Goal: Task Accomplishment & Management: Use online tool/utility

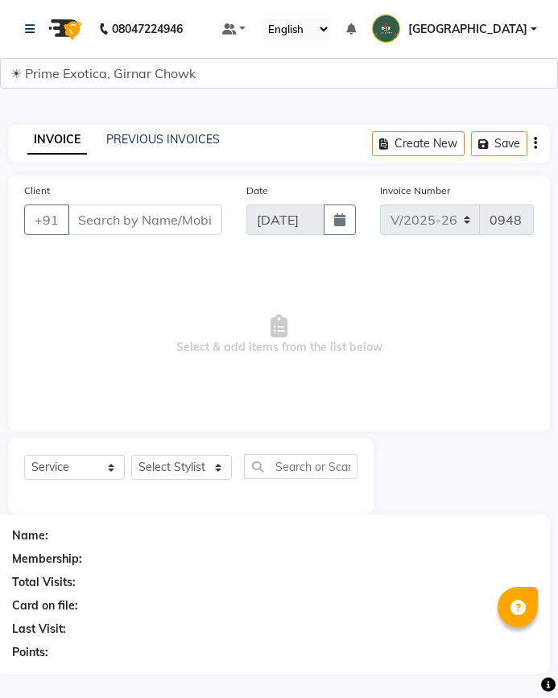
select select "5796"
select select "service"
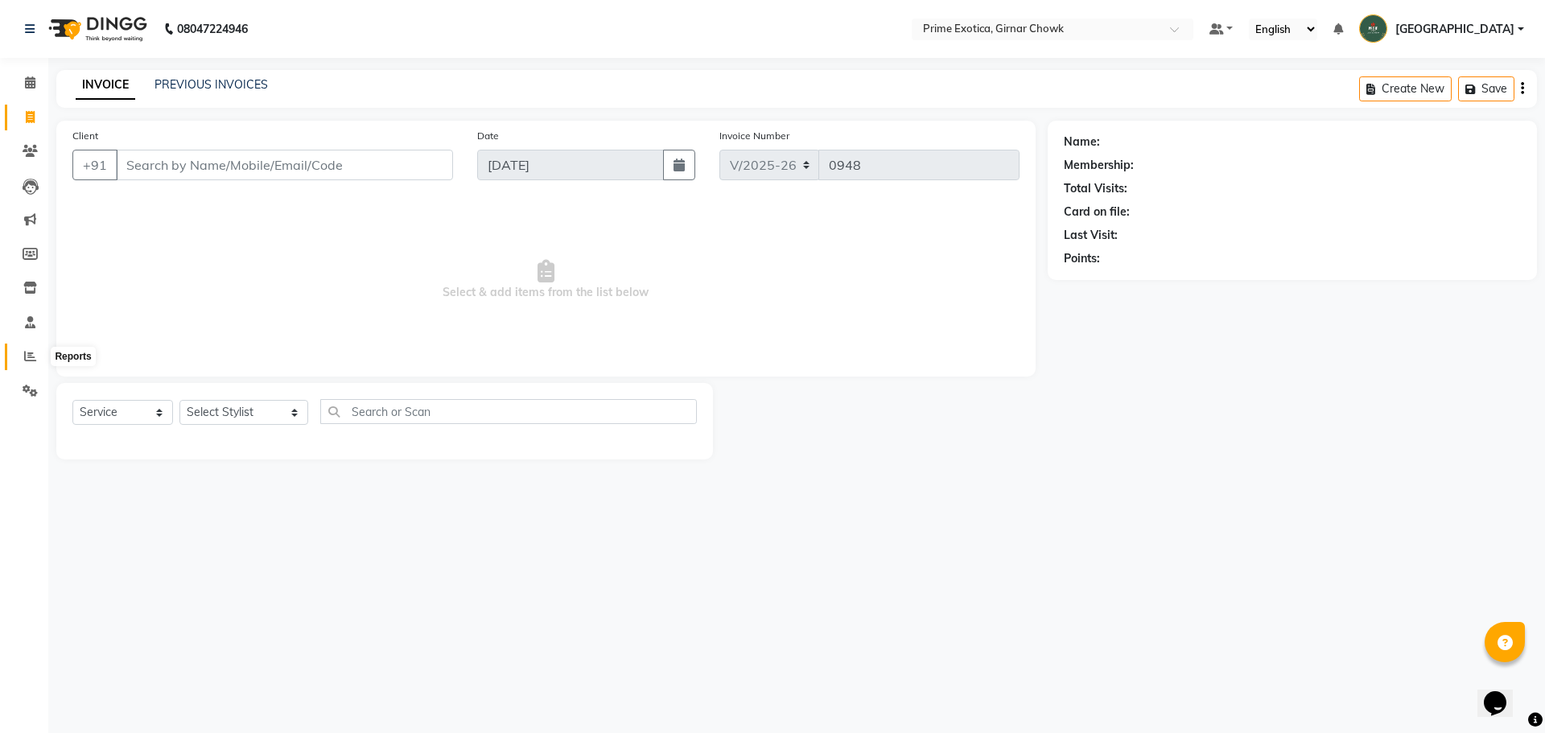
click at [36, 356] on span at bounding box center [30, 357] width 28 height 19
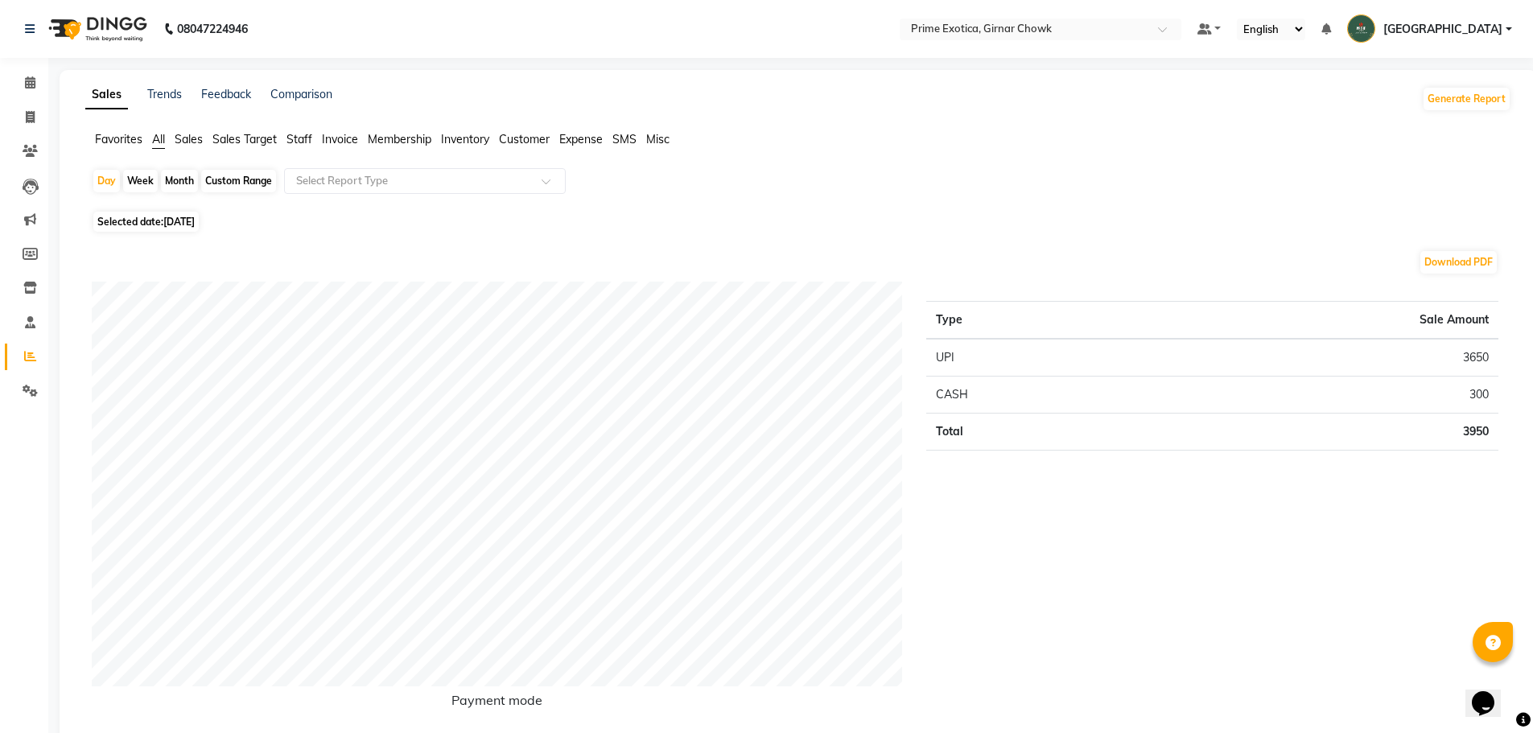
click at [171, 177] on div "Month" at bounding box center [179, 181] width 37 height 23
select select "9"
select select "2025"
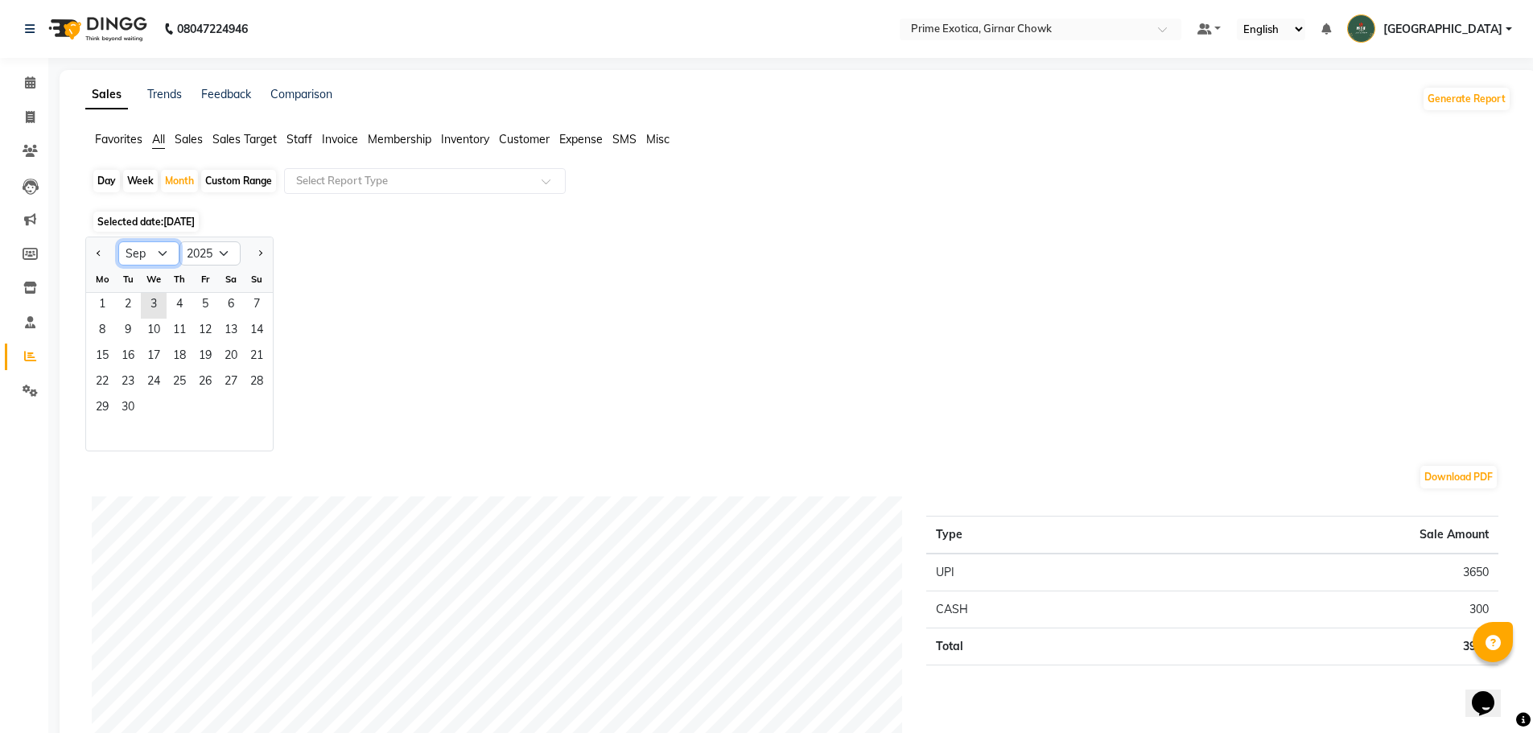
click at [151, 254] on select "Jan Feb Mar Apr May Jun [DATE] Aug Sep Oct Nov Dec" at bounding box center [148, 253] width 61 height 24
select select "8"
click at [118, 241] on select "Jan Feb Mar Apr May Jun [DATE] Aug Sep Oct Nov Dec" at bounding box center [148, 253] width 61 height 24
click at [202, 310] on span "1" at bounding box center [205, 306] width 26 height 26
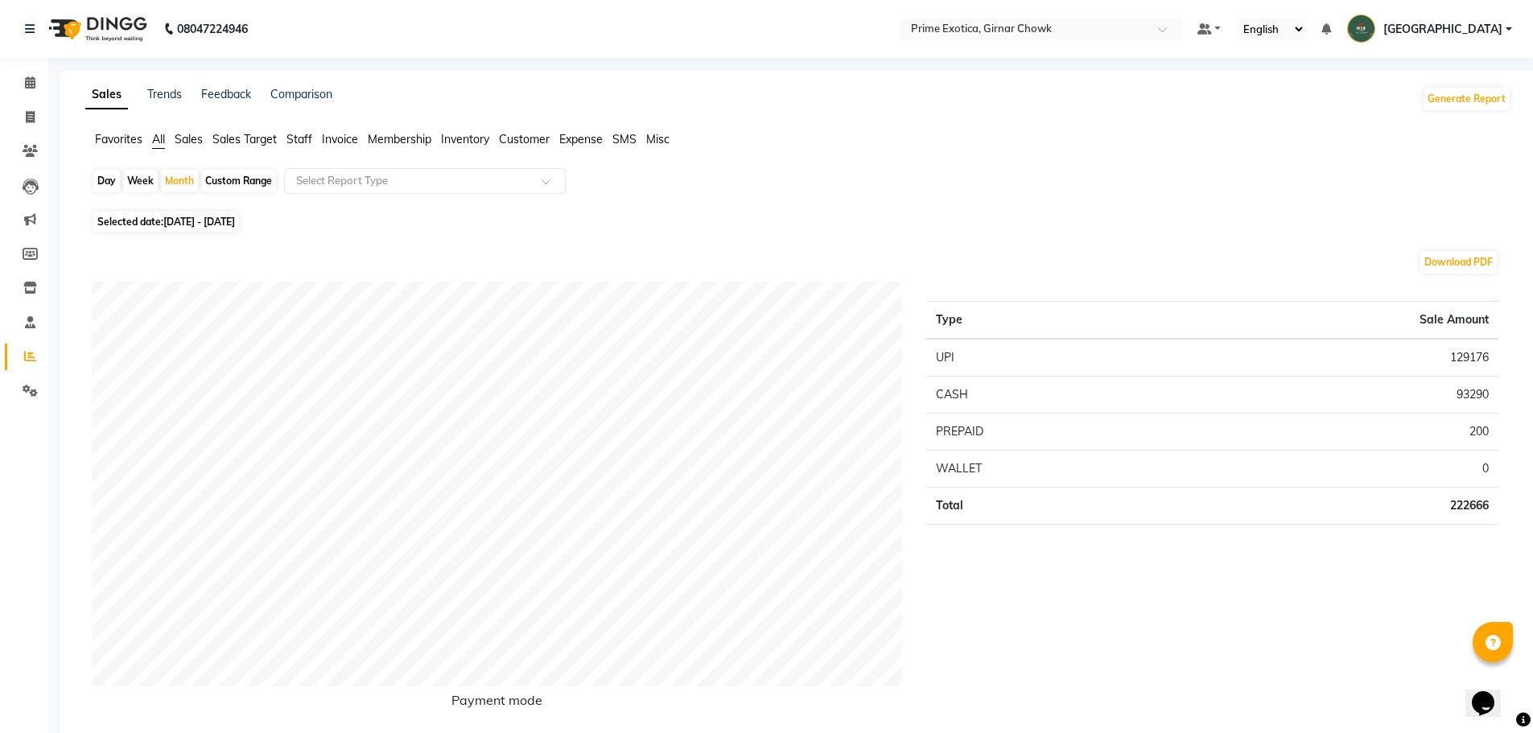
click at [292, 138] on span "Staff" at bounding box center [300, 139] width 26 height 14
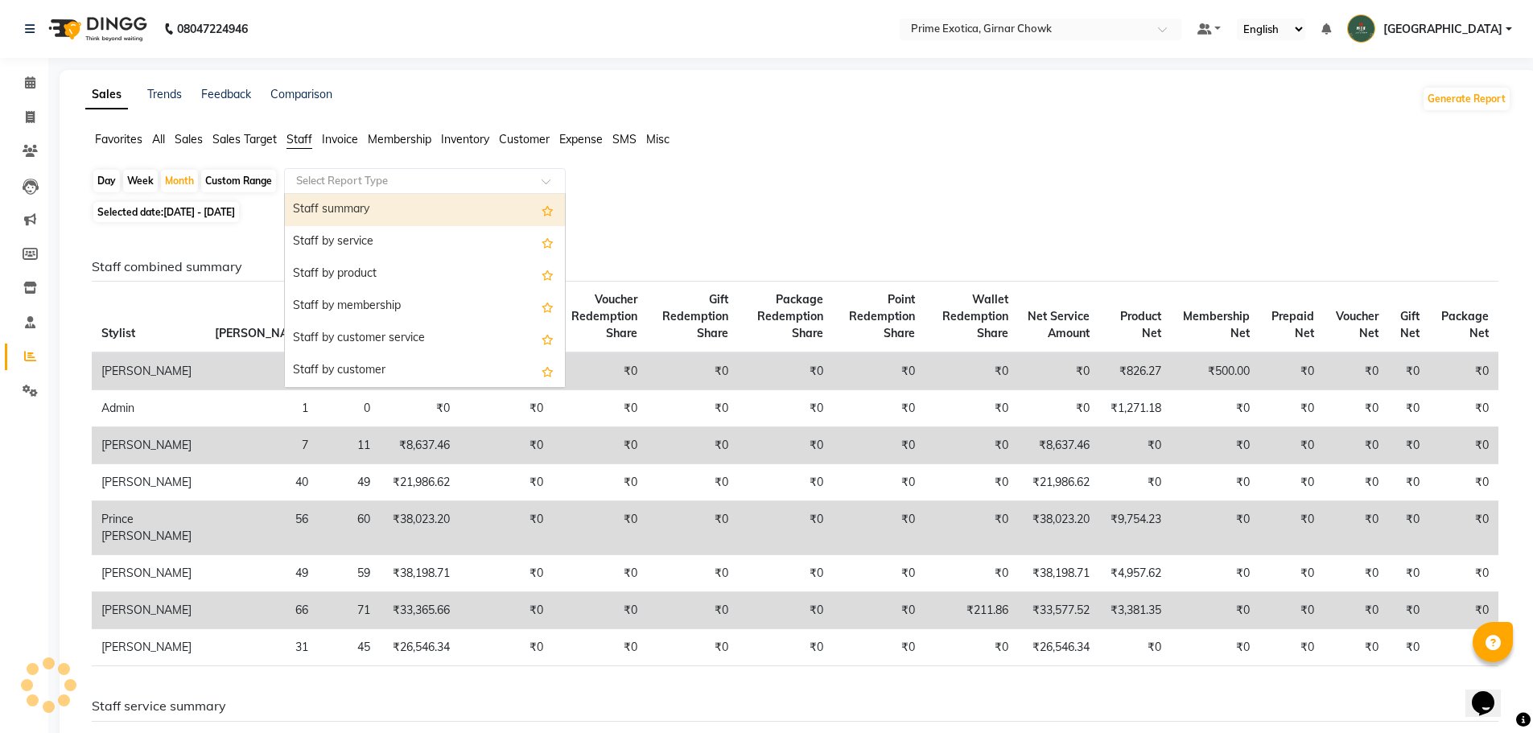
click at [396, 178] on input "text" at bounding box center [409, 181] width 232 height 16
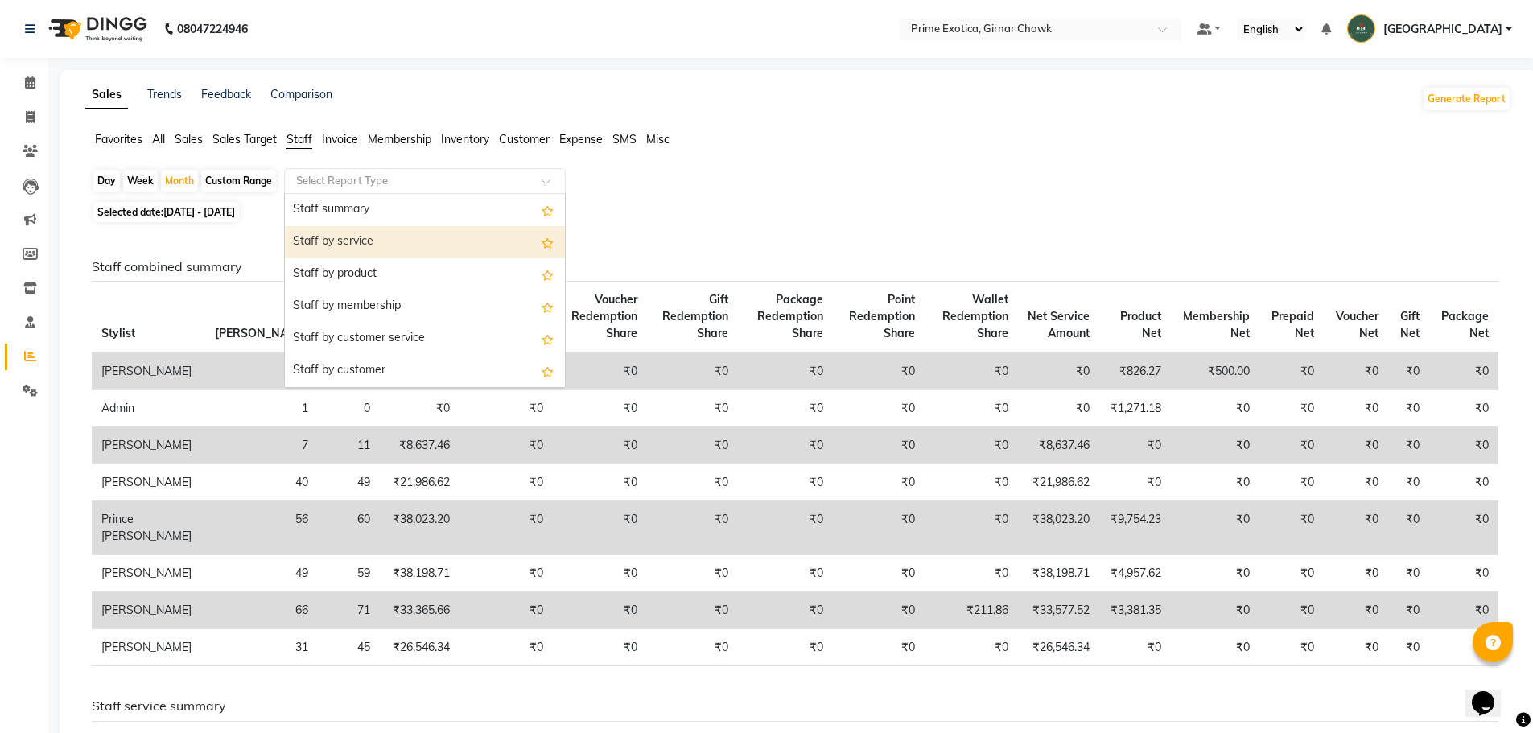
click at [389, 235] on div "Staff by service" at bounding box center [425, 242] width 280 height 32
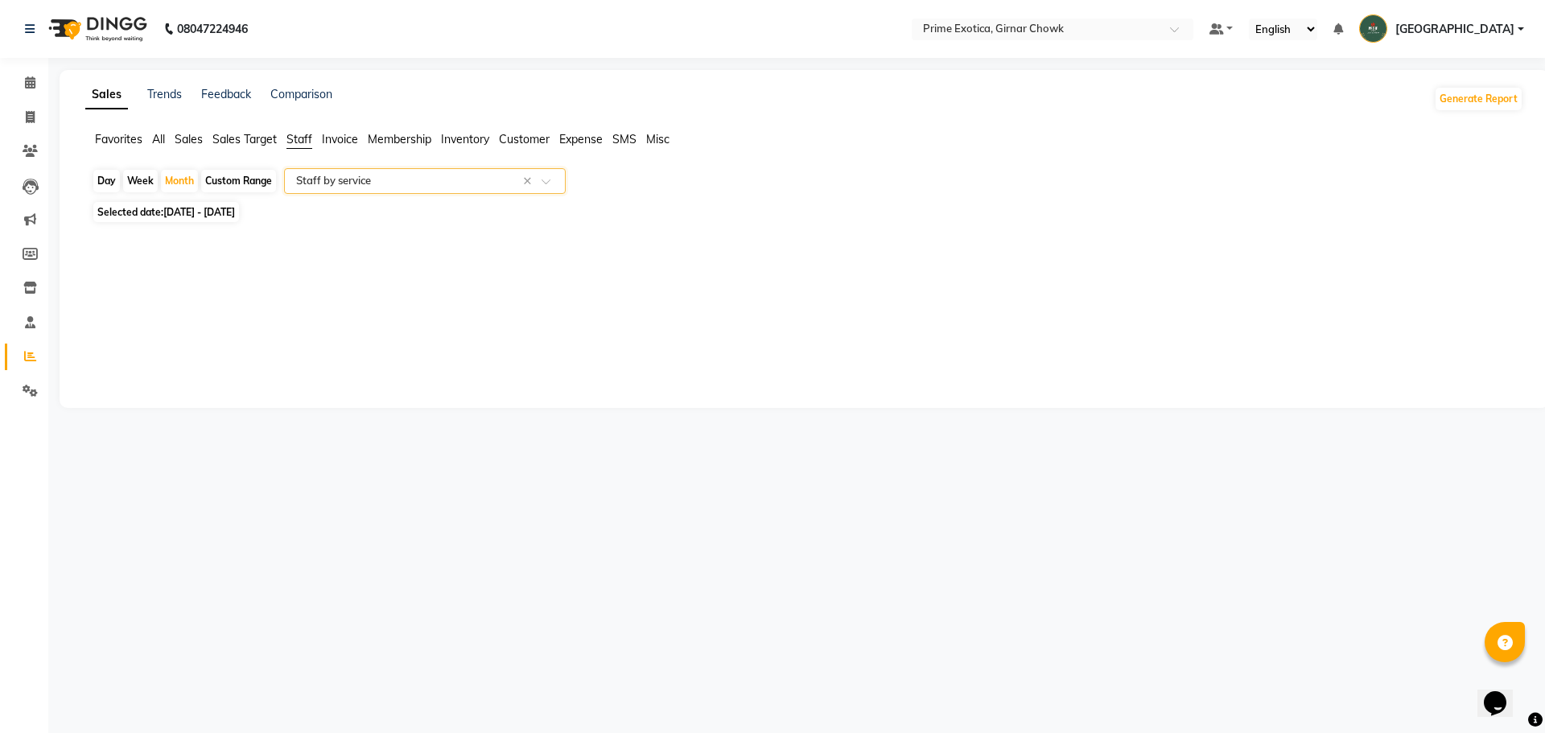
select select "filtered_report"
select select "pdf"
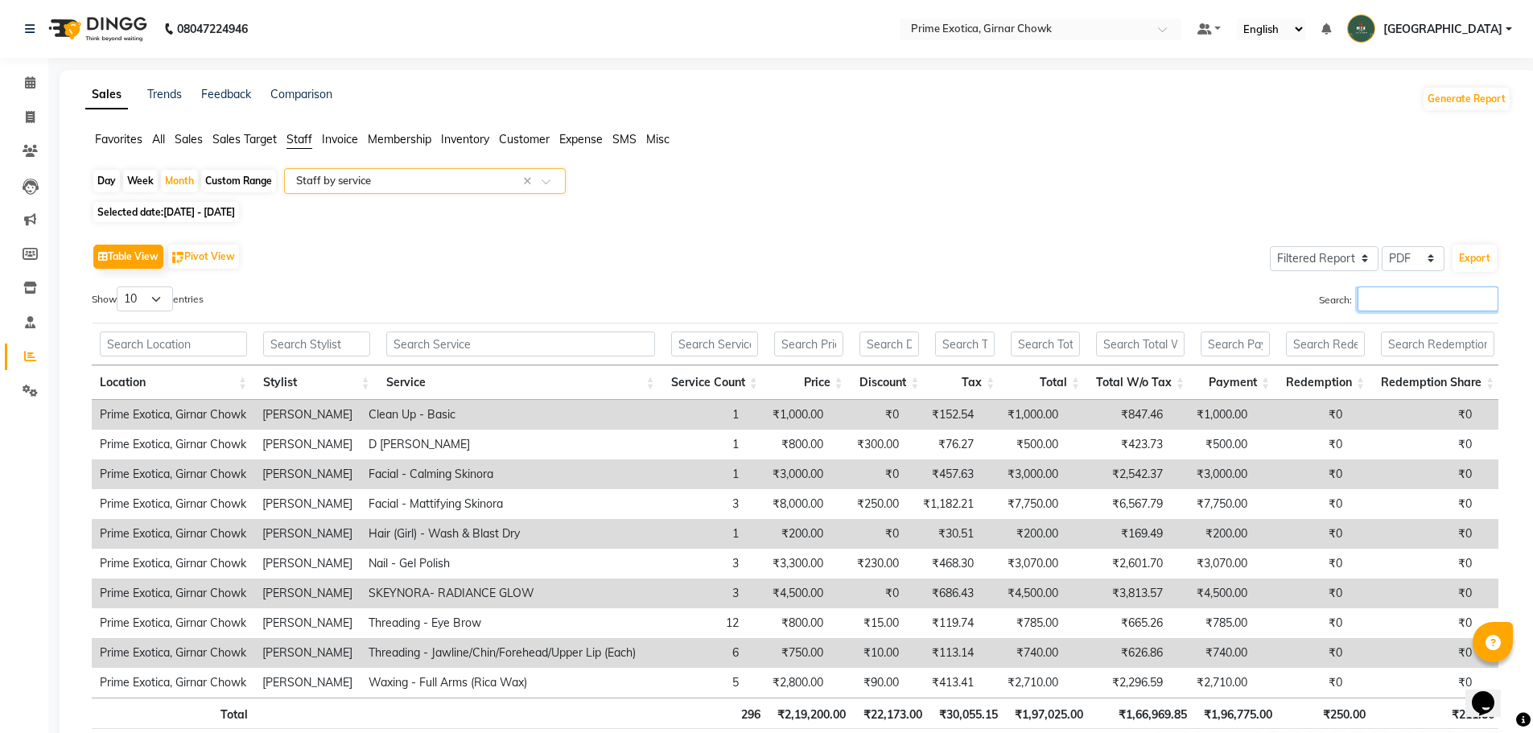
click at [557, 292] on input "Search:" at bounding box center [1428, 299] width 141 height 25
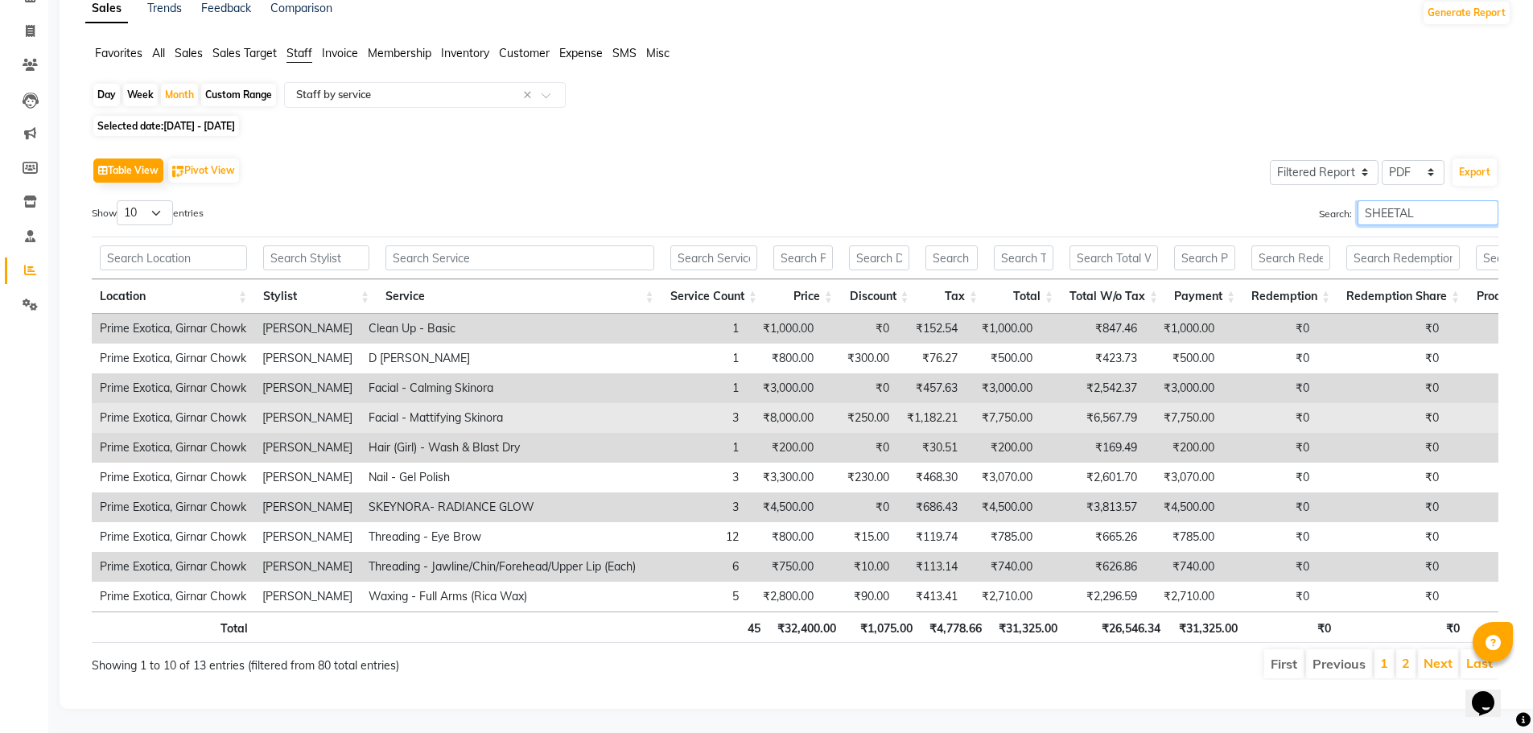
scroll to position [110, 0]
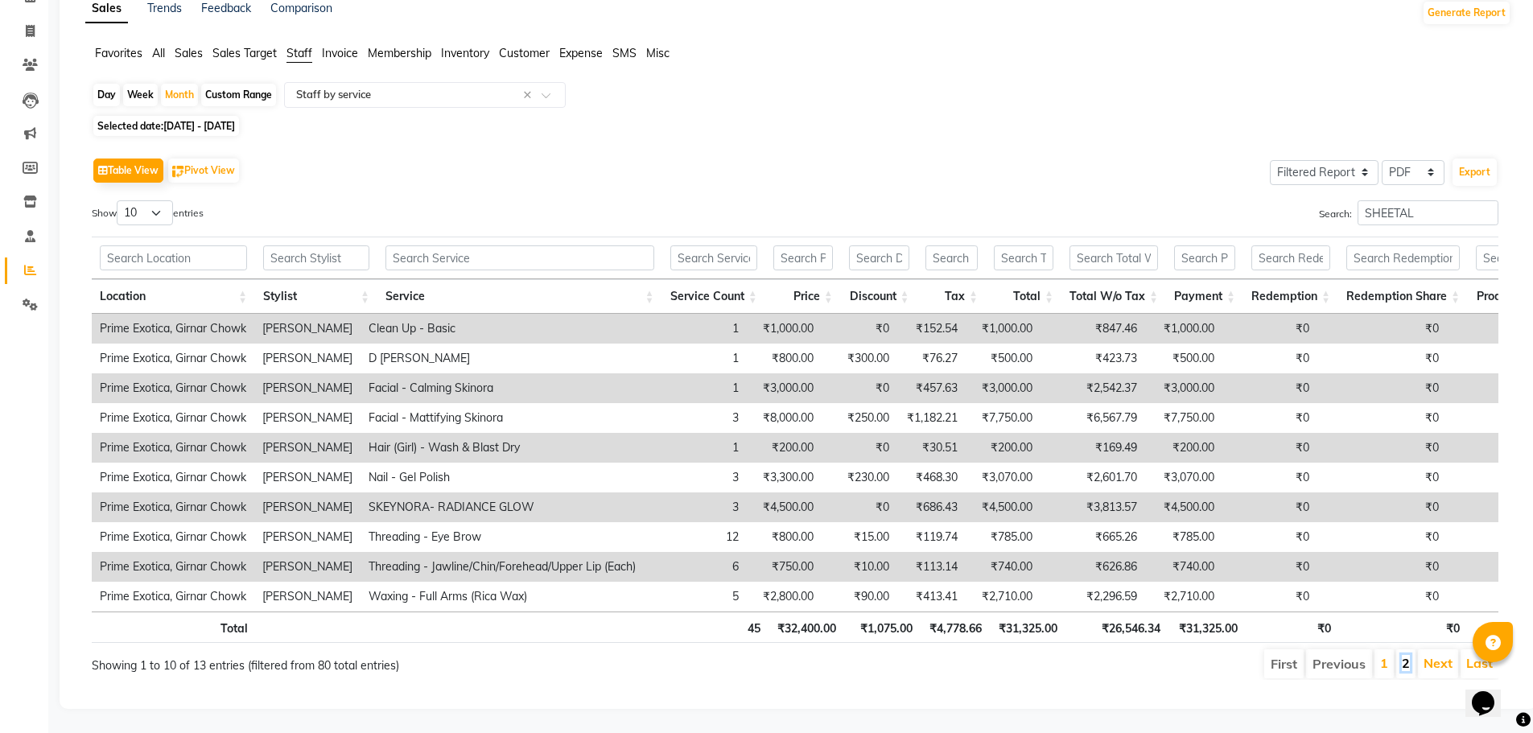
click at [557, 655] on link "2" at bounding box center [1406, 663] width 8 height 16
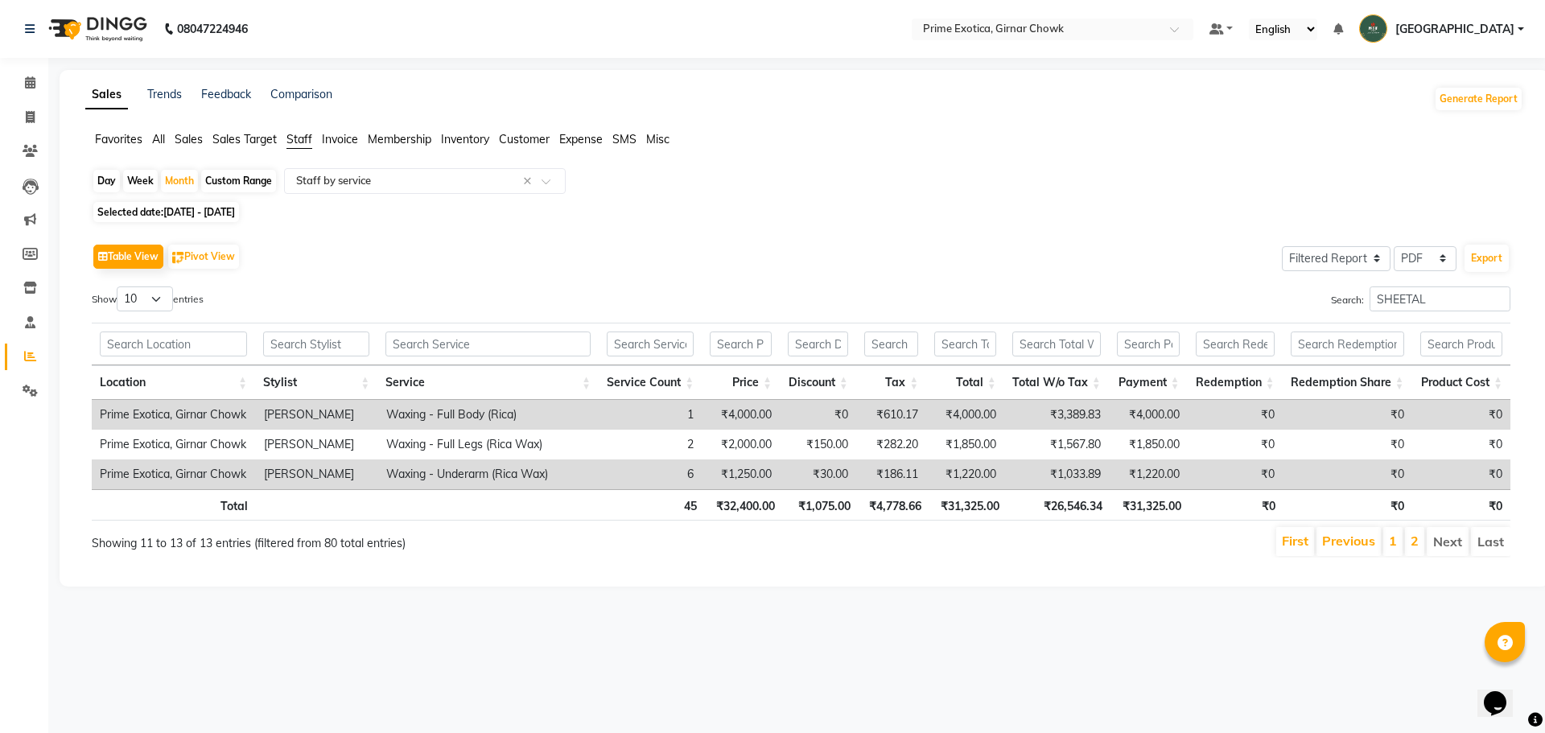
click at [557, 543] on li "1" at bounding box center [1393, 541] width 19 height 29
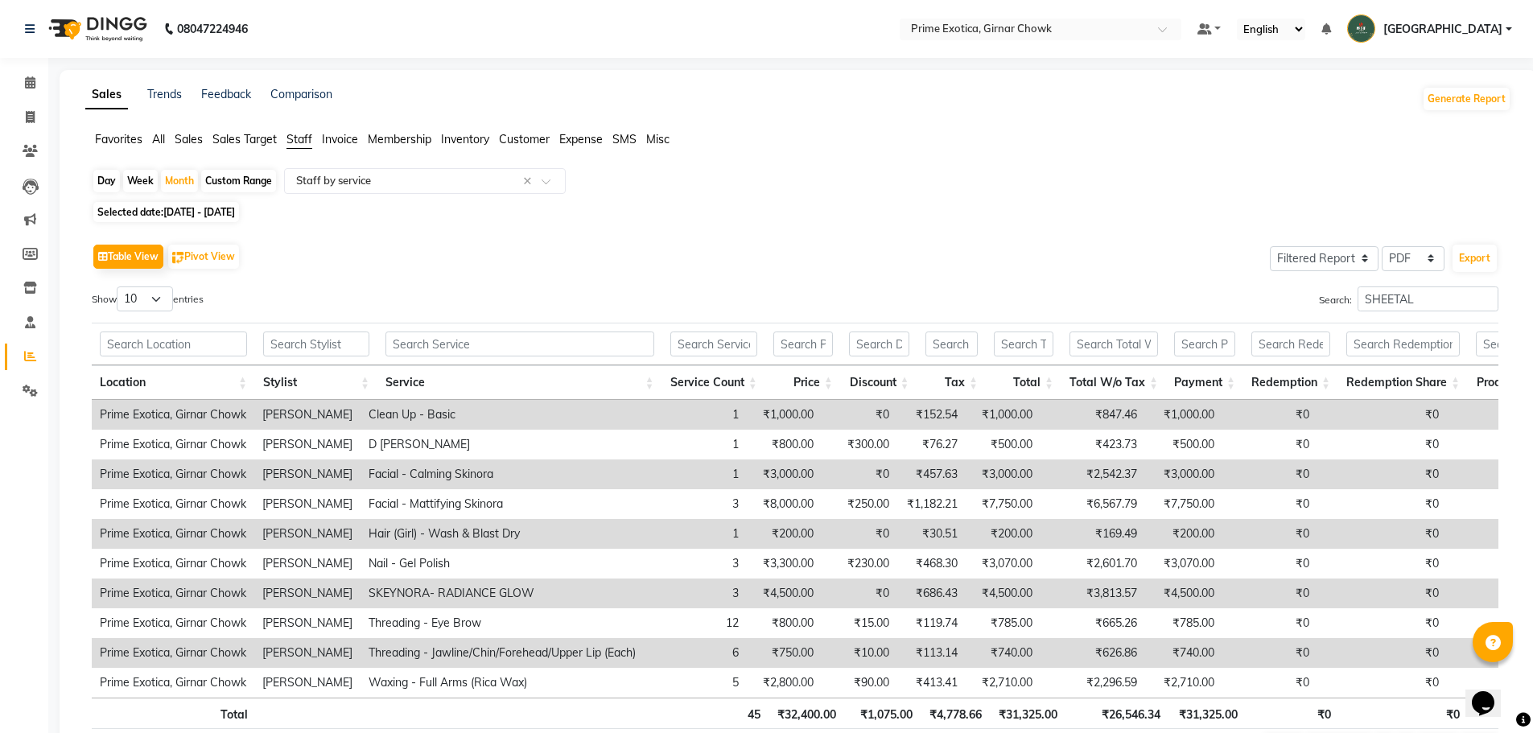
click at [557, 307] on label "Search: SHEETAL" at bounding box center [1408, 299] width 179 height 25
click at [557, 307] on input "SHEETAL" at bounding box center [1428, 299] width 141 height 25
type input "S"
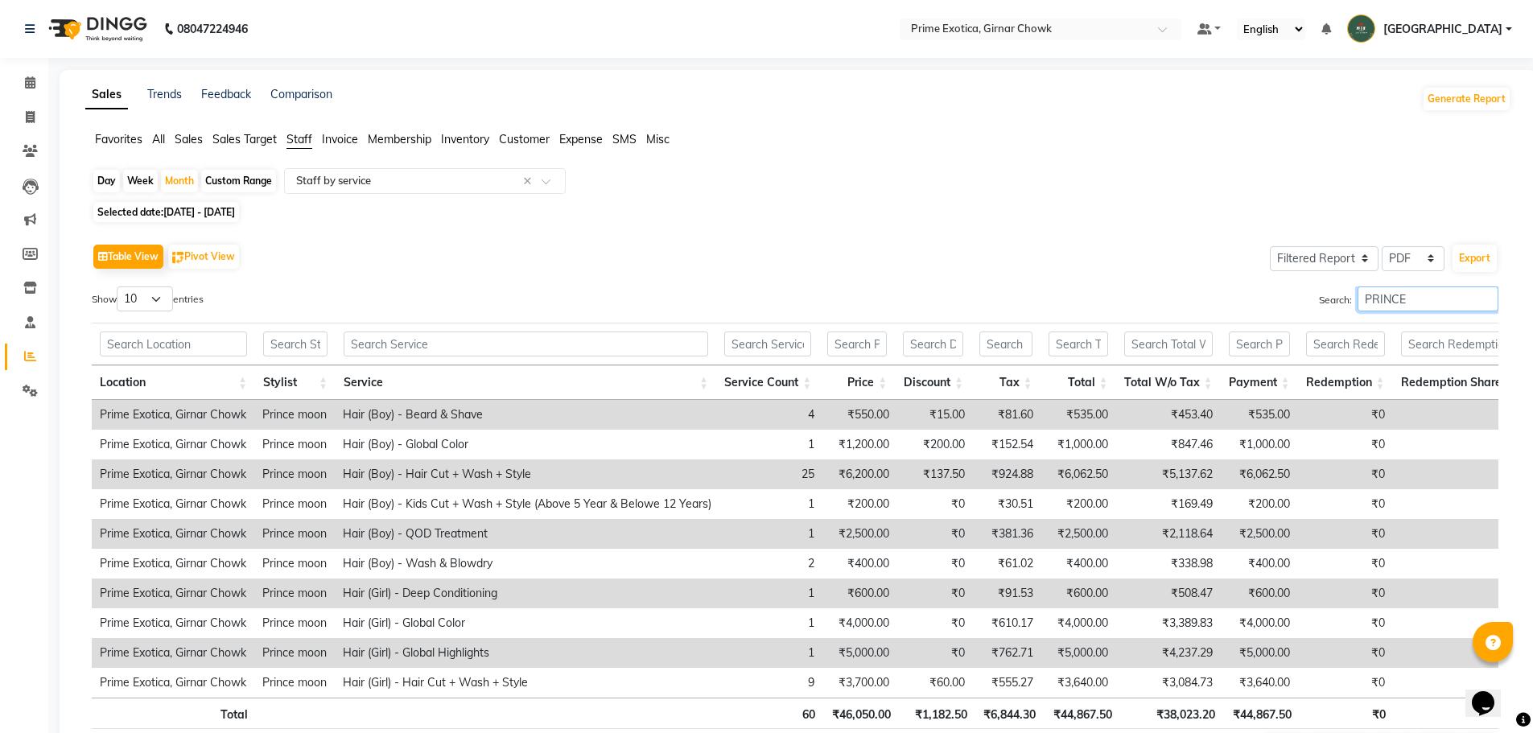
scroll to position [110, 0]
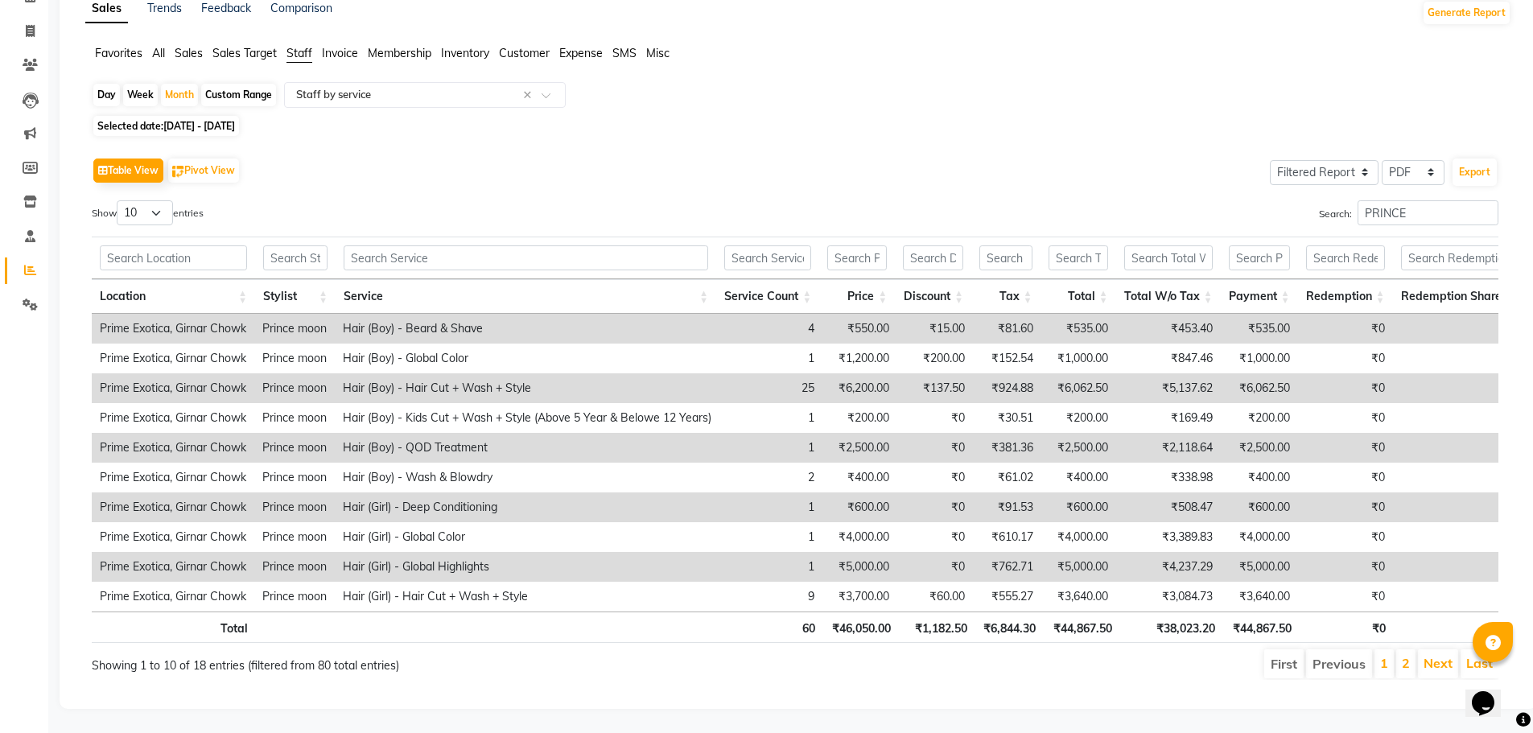
click at [557, 649] on li "2" at bounding box center [1405, 663] width 19 height 29
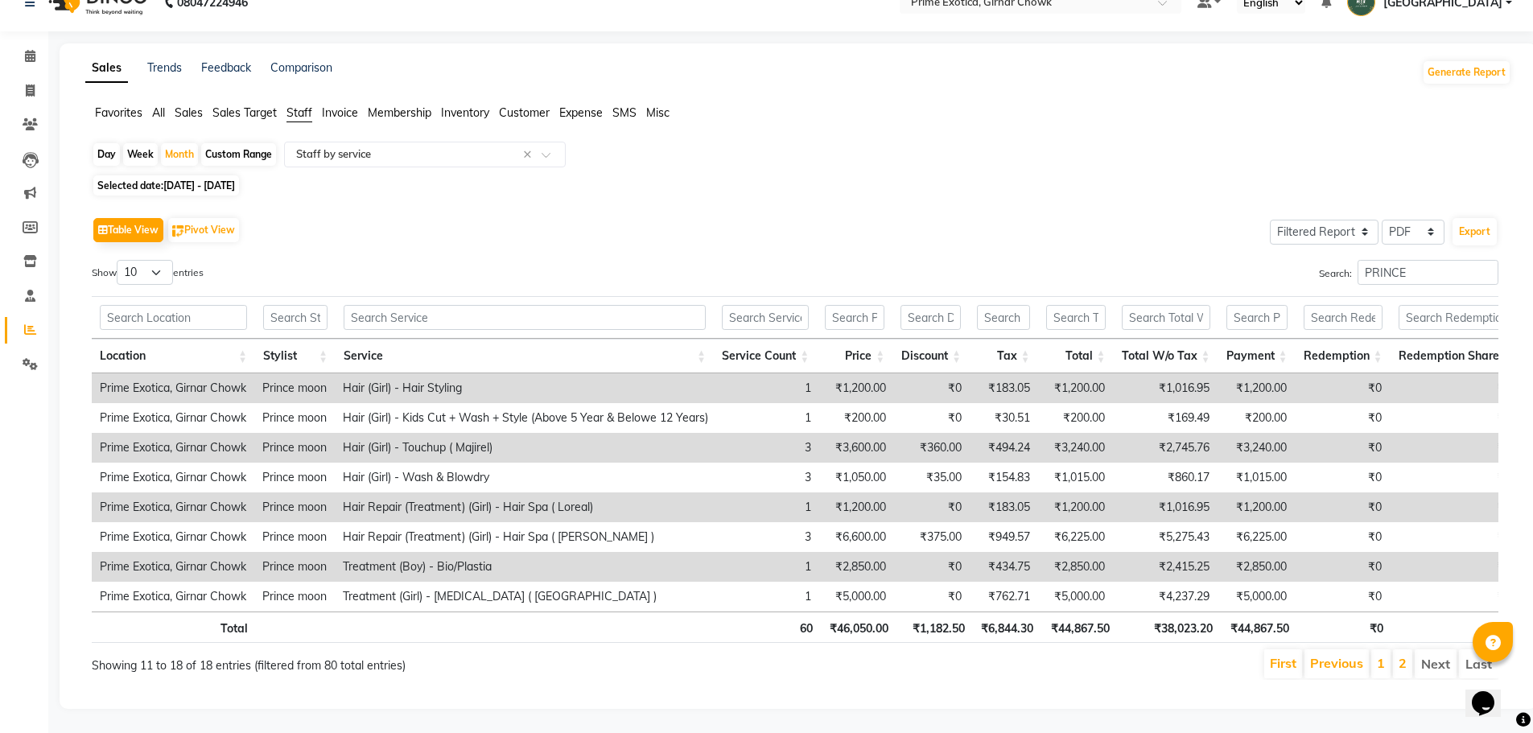
scroll to position [51, 0]
drag, startPoint x: 1412, startPoint y: 253, endPoint x: 1336, endPoint y: 248, distance: 75.8
click at [557, 260] on label "Search: PRINCE" at bounding box center [1408, 272] width 179 height 25
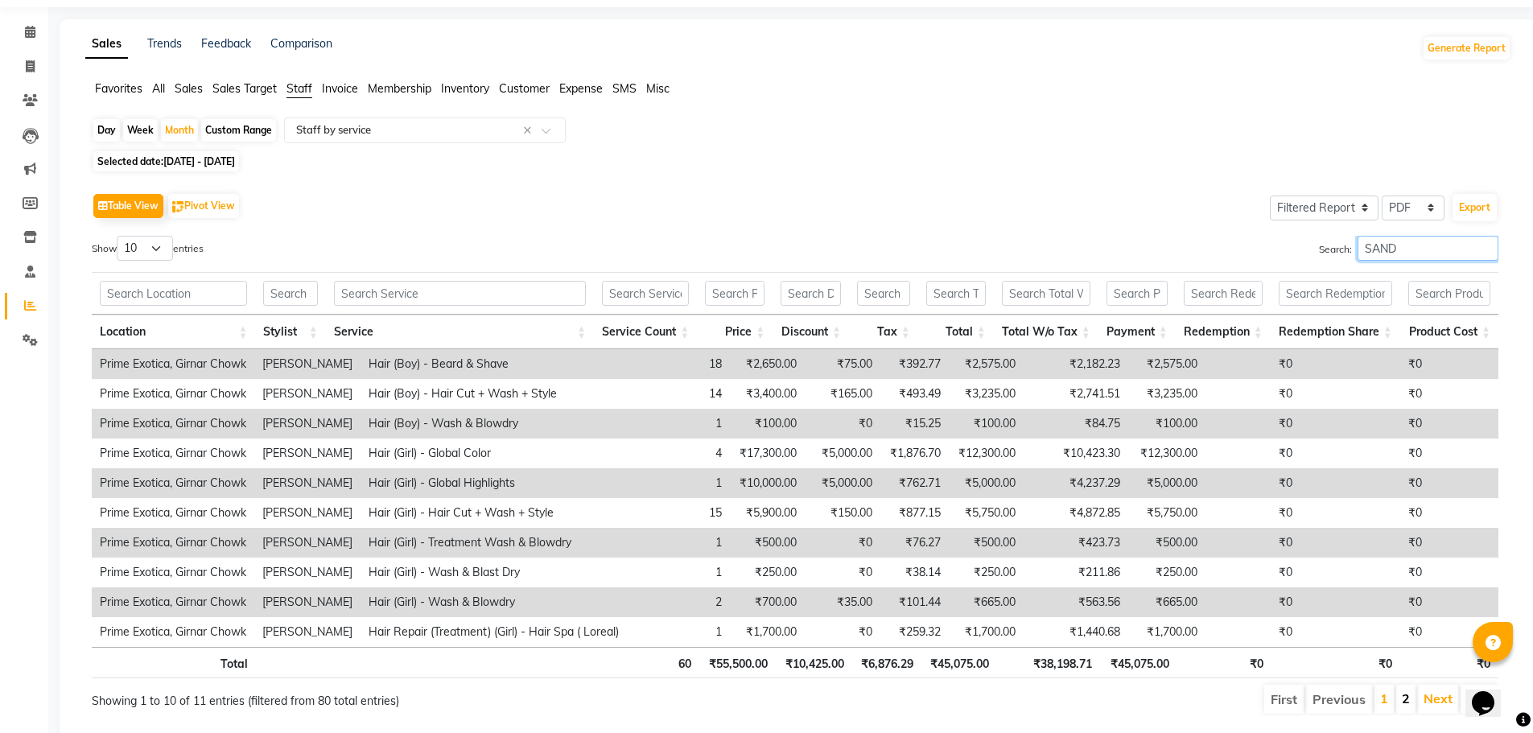
type input "SAND"
click at [557, 697] on link "2" at bounding box center [1406, 699] width 8 height 16
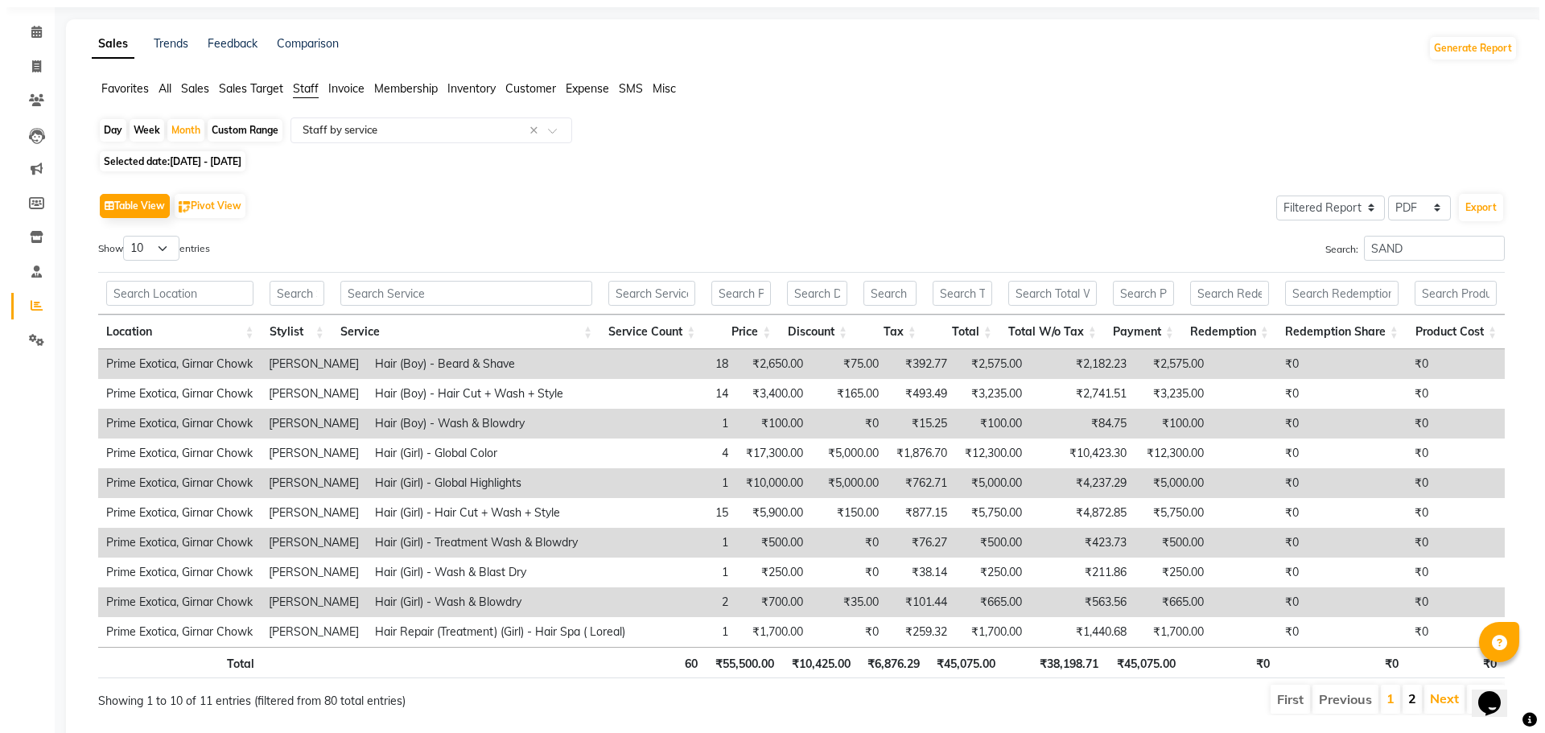
scroll to position [0, 0]
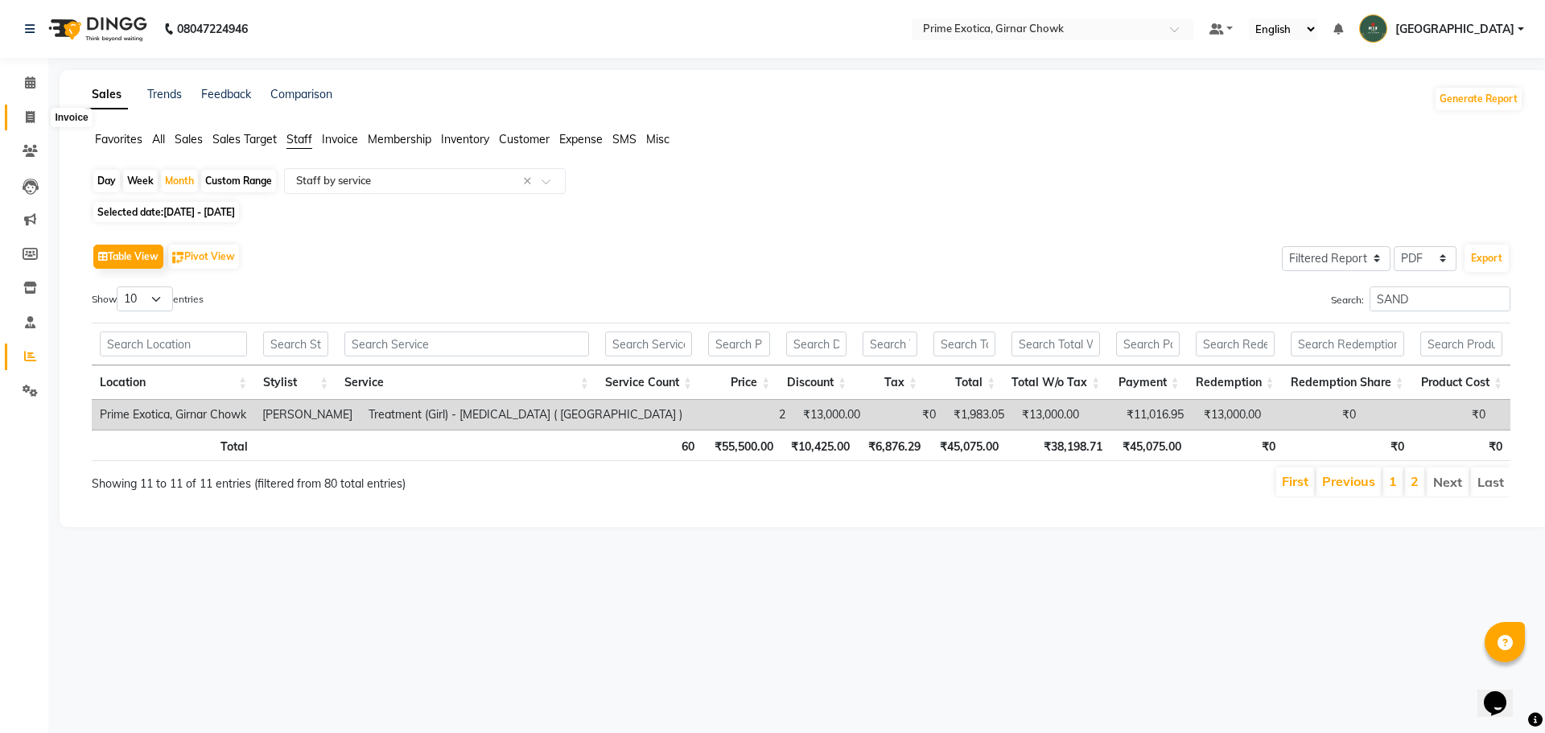
click at [27, 117] on icon at bounding box center [30, 117] width 9 height 12
select select "service"
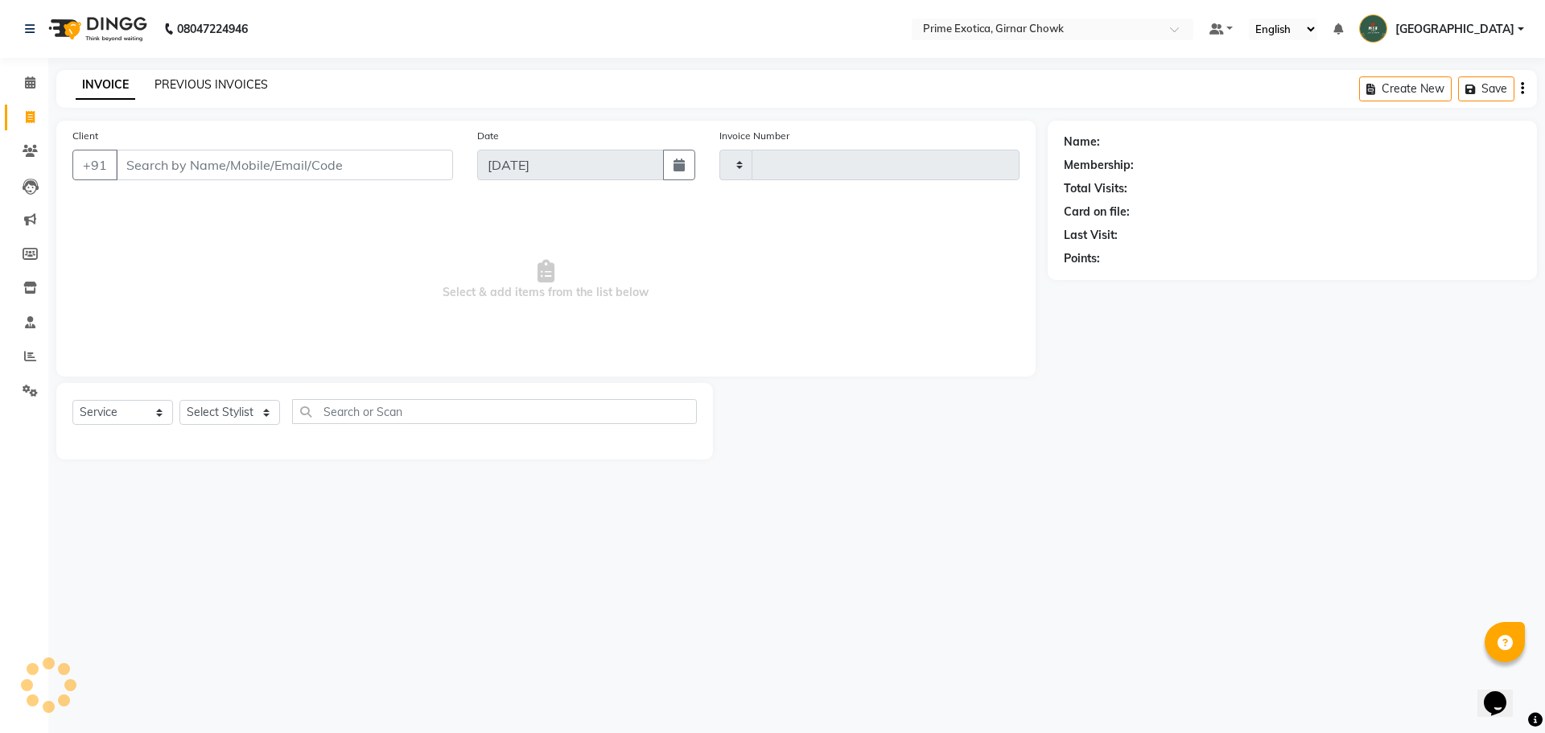
type input "0948"
select select "5796"
click at [246, 81] on link "PREVIOUS INVOICES" at bounding box center [211, 84] width 113 height 14
